Goal: Task Accomplishment & Management: Manage account settings

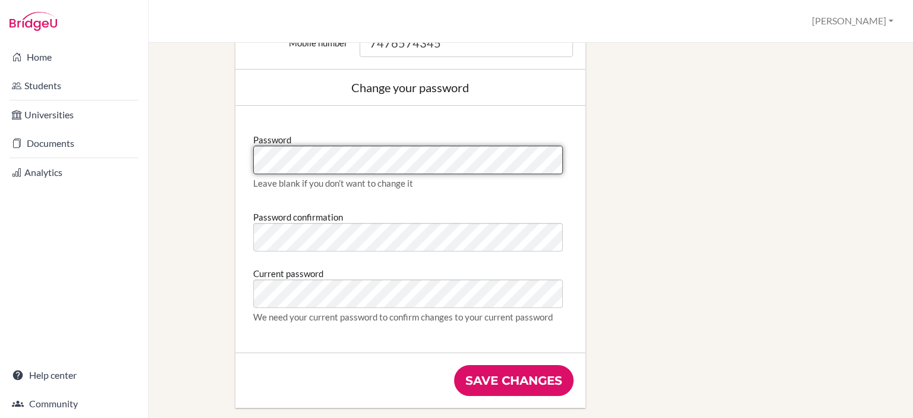
scroll to position [594, 0]
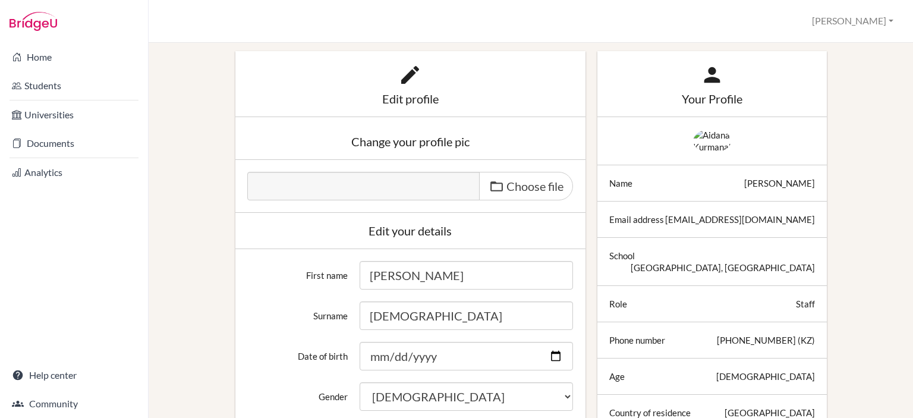
scroll to position [0, 0]
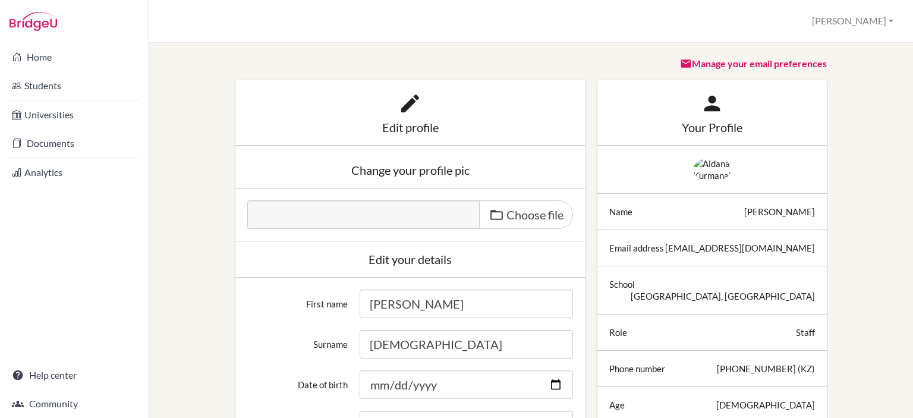
click at [800, 338] on div "Staff" at bounding box center [805, 332] width 19 height 12
click at [791, 60] on link "Manage your email preferences" at bounding box center [753, 63] width 147 height 11
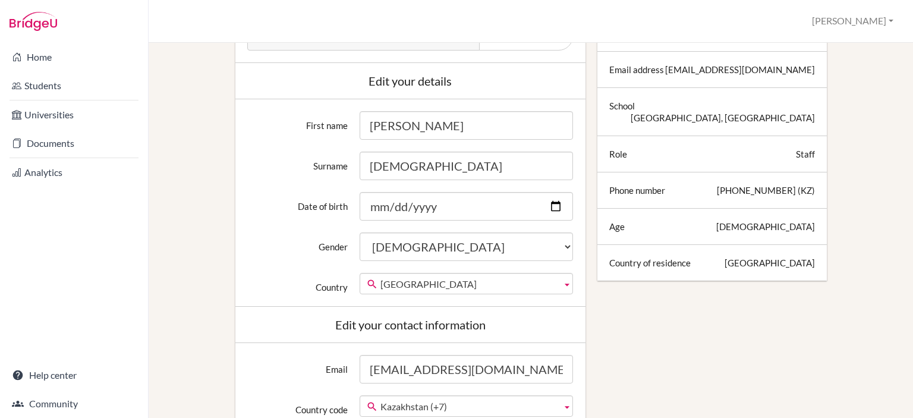
click at [438, 78] on div "Edit your details" at bounding box center [410, 81] width 326 height 12
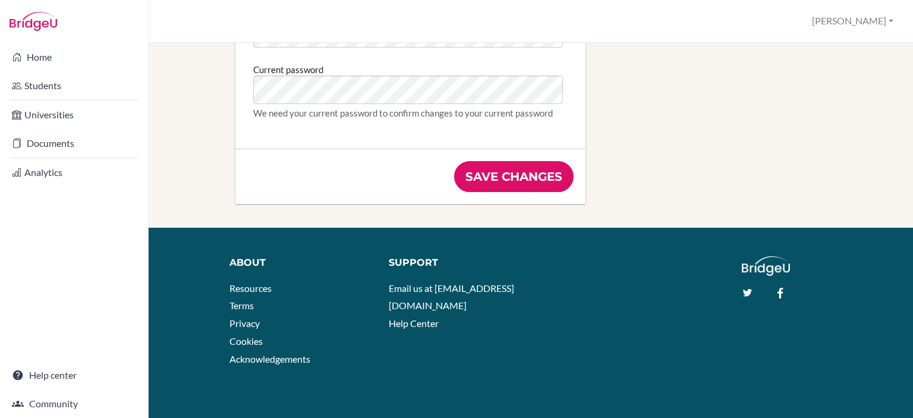
scroll to position [785, 0]
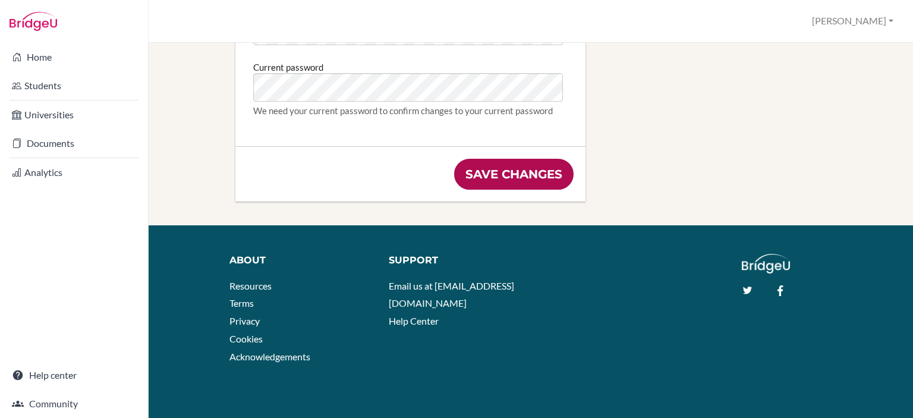
click at [540, 175] on input "Save changes" at bounding box center [513, 174] width 119 height 31
